Goal: Information Seeking & Learning: Learn about a topic

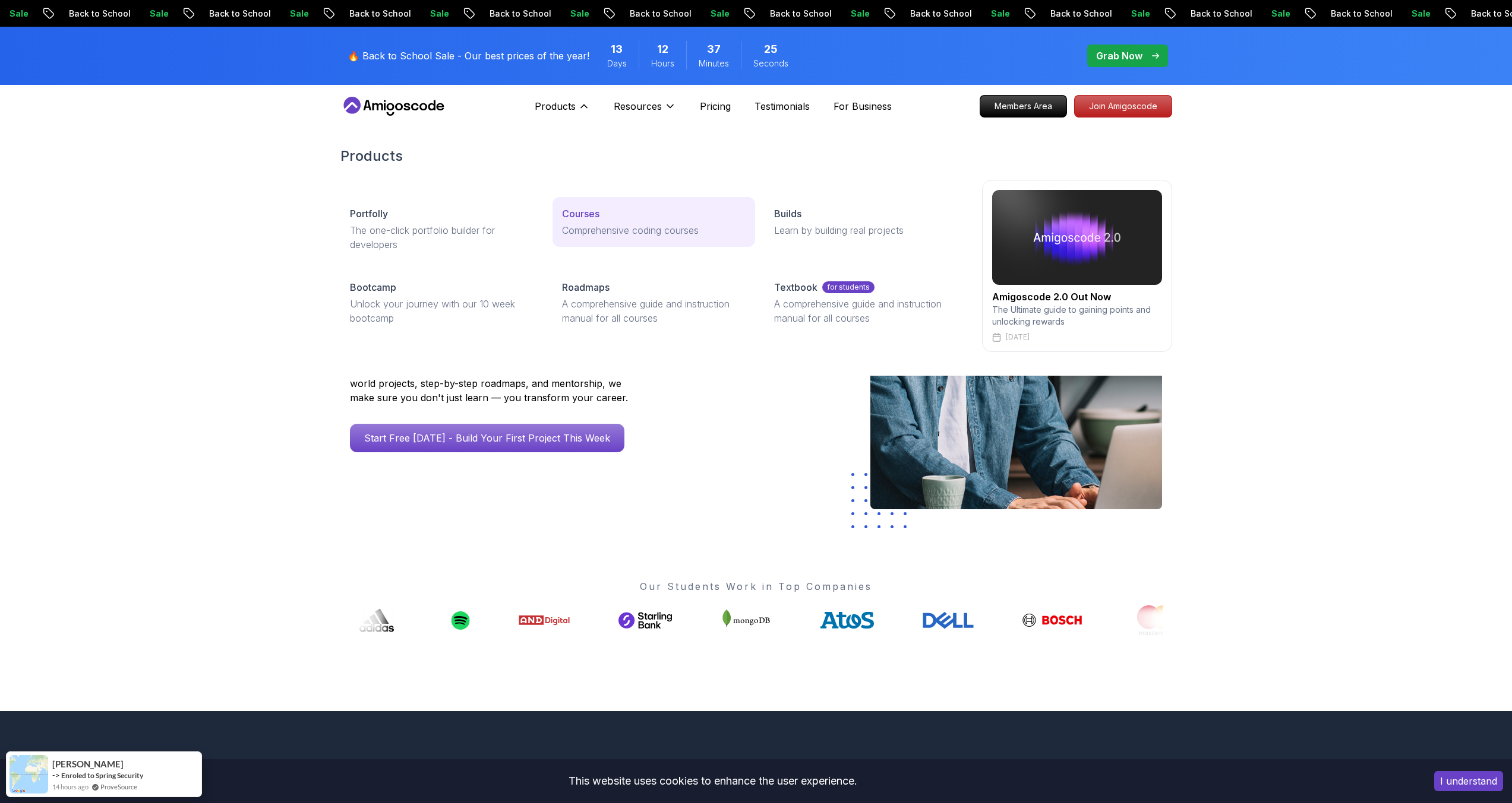
click at [581, 211] on p "Courses" at bounding box center [581, 213] width 37 height 14
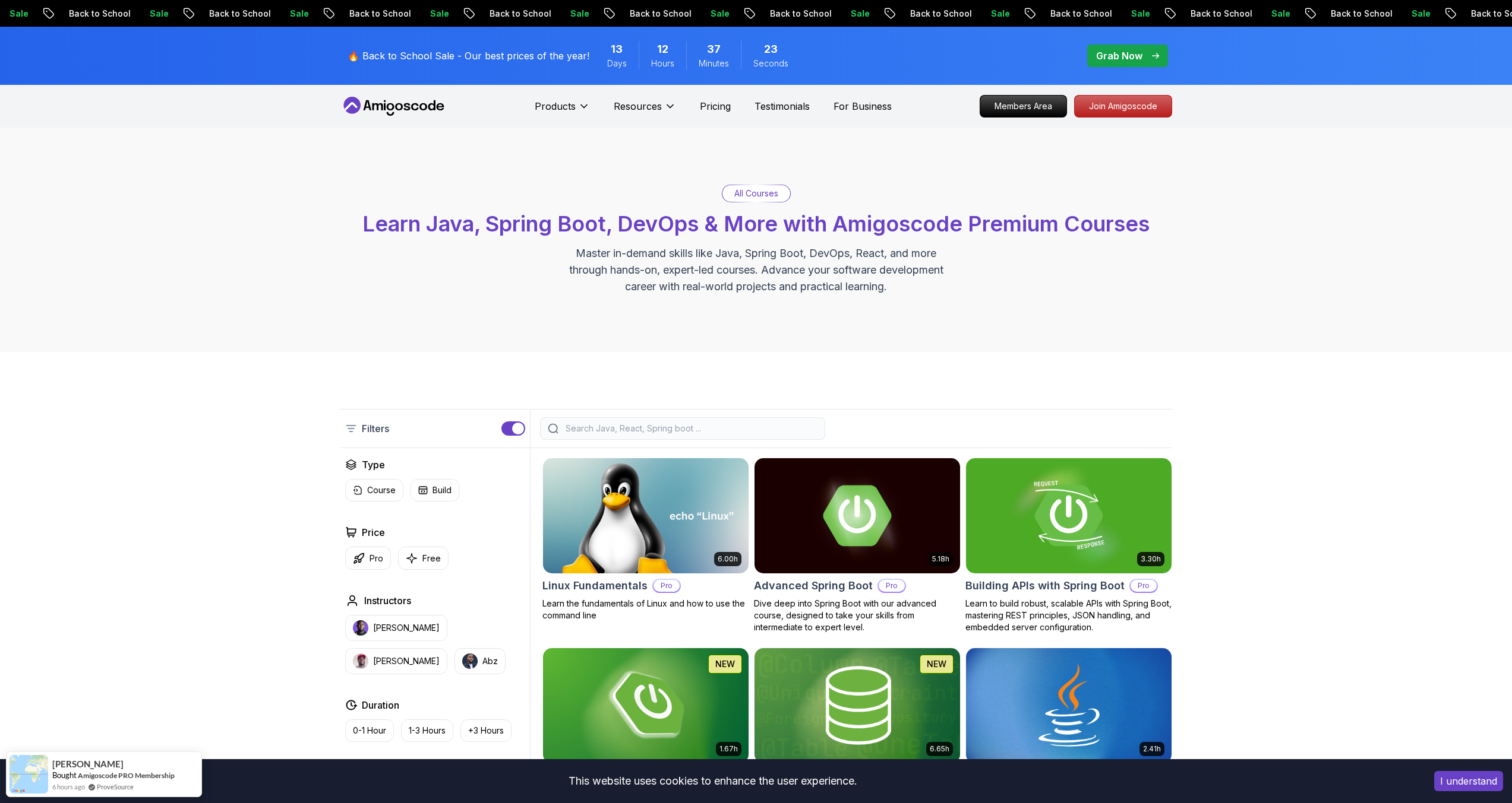
click at [569, 431] on input "search" at bounding box center [690, 428] width 255 height 12
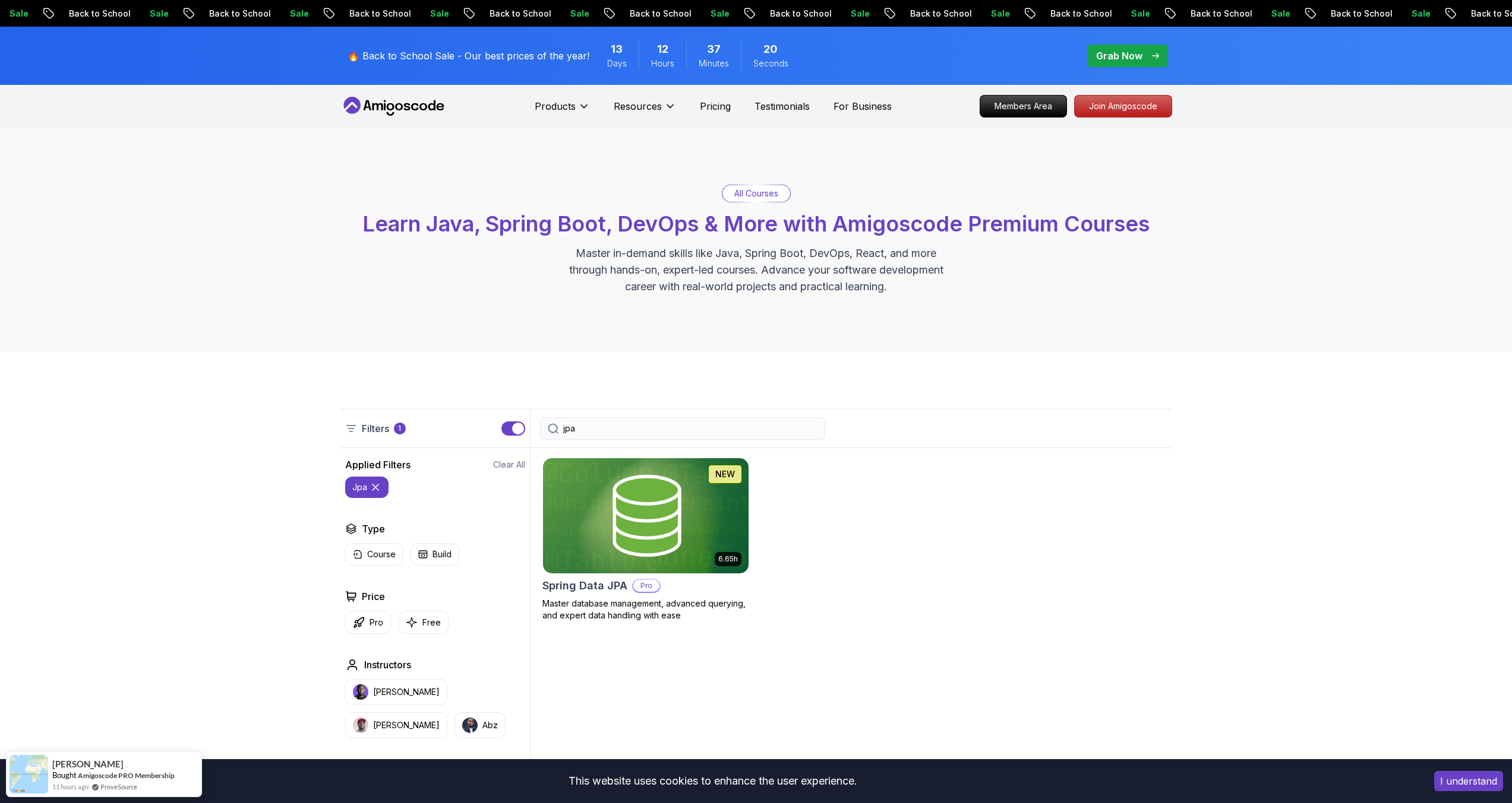
type input "jpa"
click at [664, 520] on img at bounding box center [646, 515] width 216 height 120
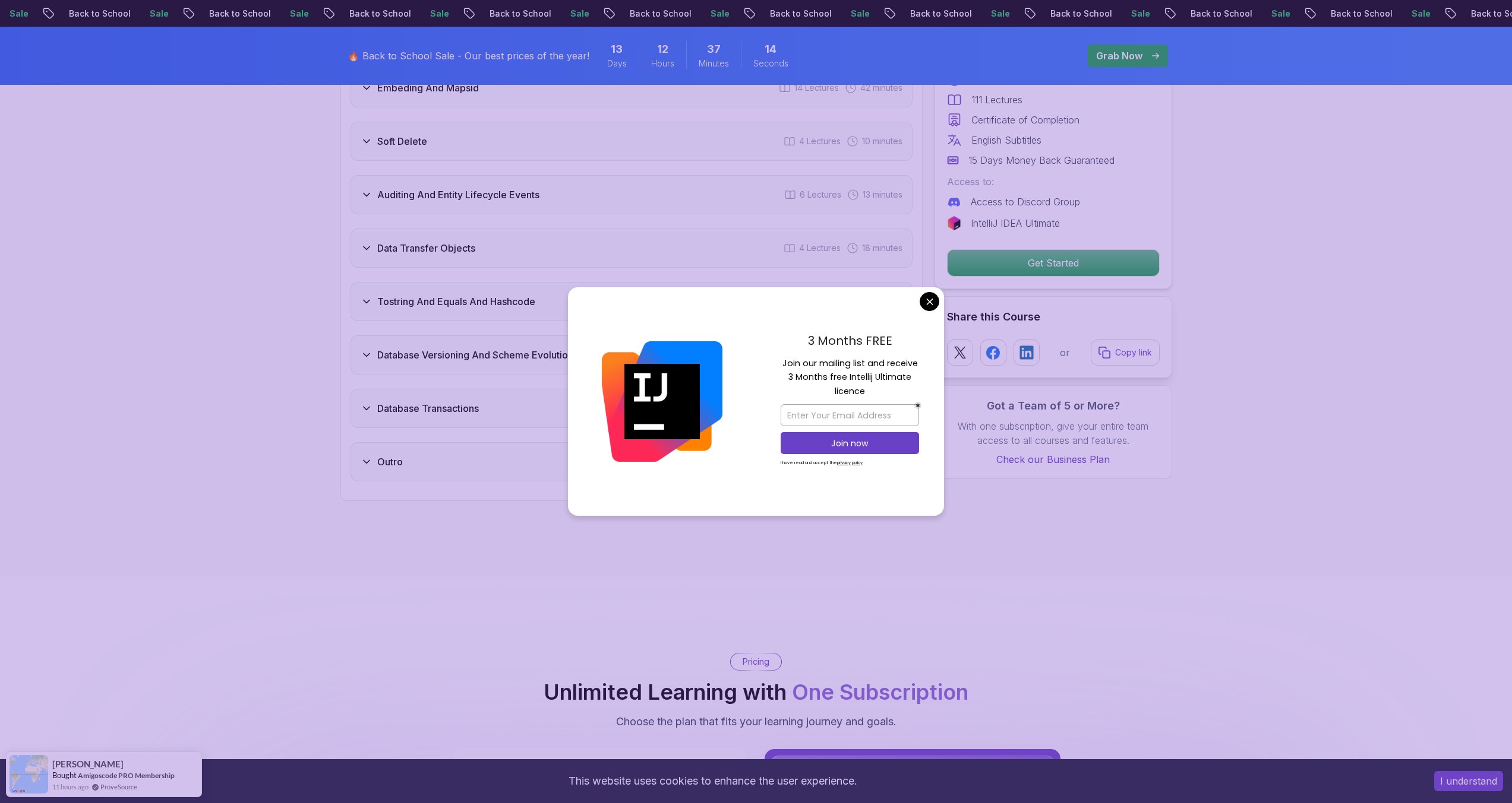
scroll to position [2392, 0]
